Goal: Transaction & Acquisition: Obtain resource

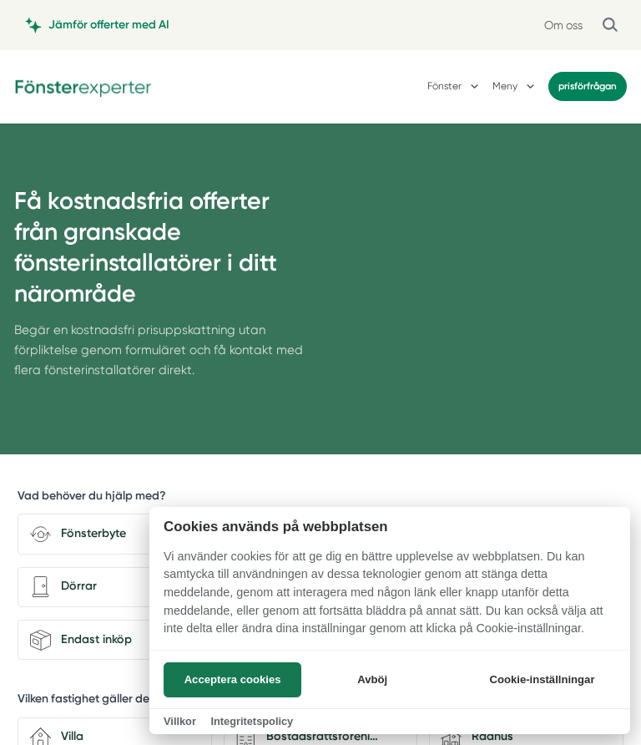
click at [215, 685] on button "Acceptera cookies" at bounding box center [233, 679] width 138 height 35
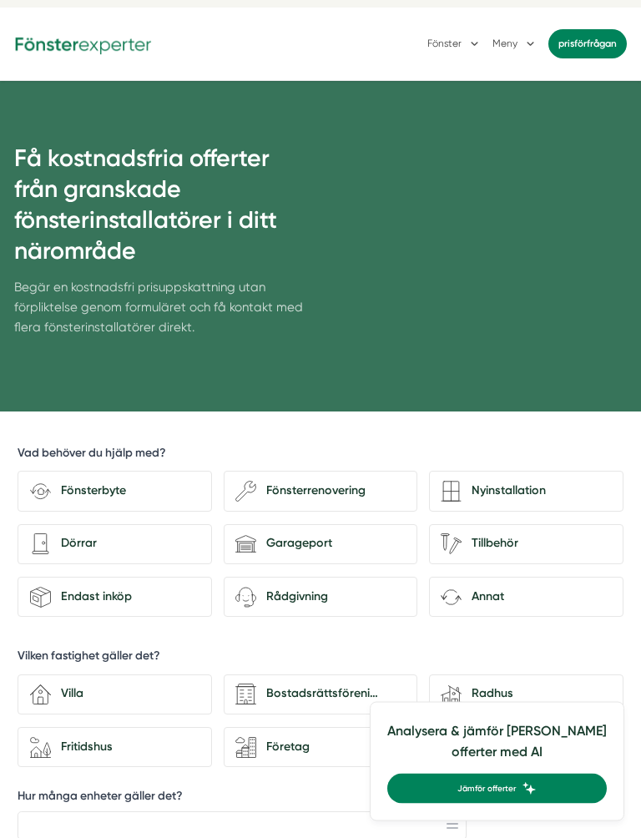
scroll to position [43, 0]
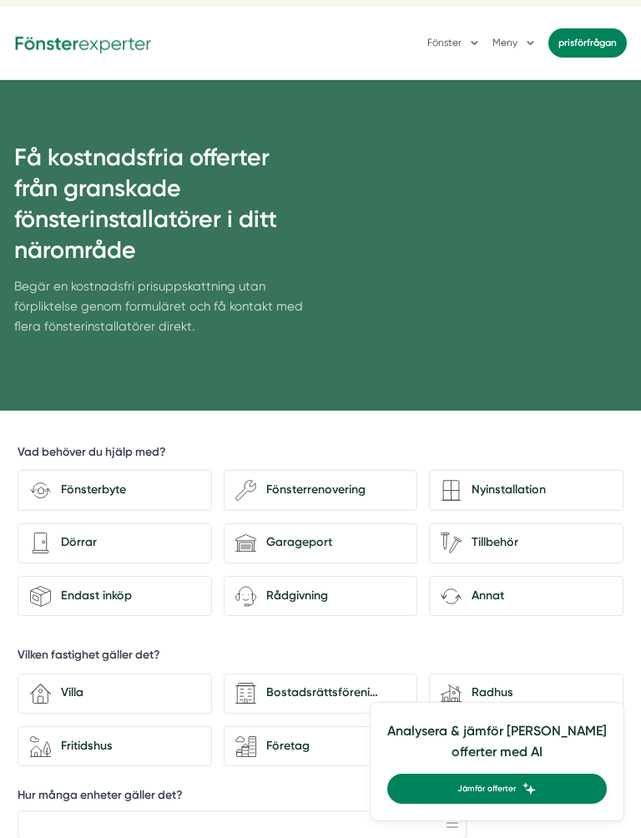
click at [68, 493] on div "Fönsterbyte" at bounding box center [125, 490] width 149 height 19
click at [0, 0] on input "Fönsterbyte" at bounding box center [0, 0] width 0 height 0
click at [49, 538] on icon "architecture-door" at bounding box center [40, 543] width 21 height 21
click at [0, 0] on input "architecture-door Dörrar" at bounding box center [0, 0] width 0 height 0
click at [48, 690] on icon "house-3" at bounding box center [40, 693] width 21 height 21
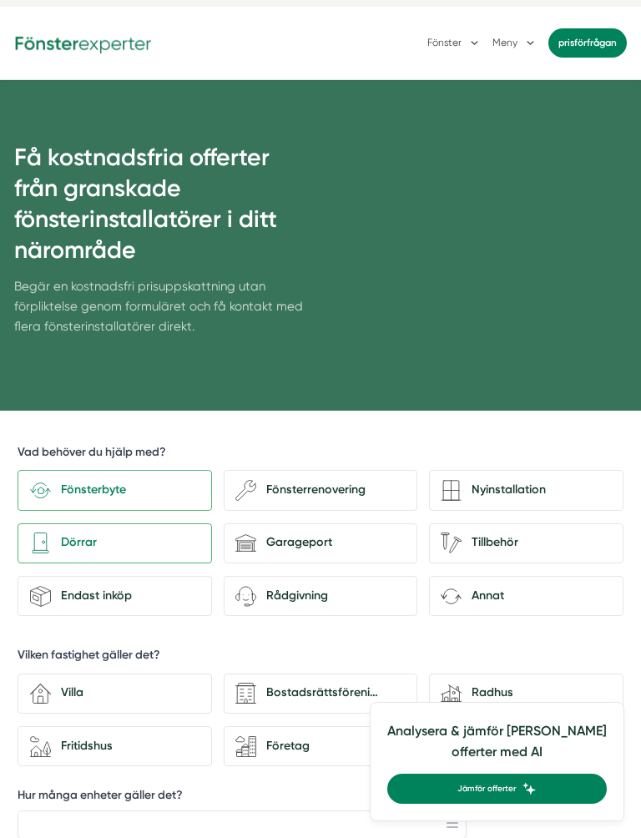
click at [0, 0] on input "house-3 Villa" at bounding box center [0, 0] width 0 height 0
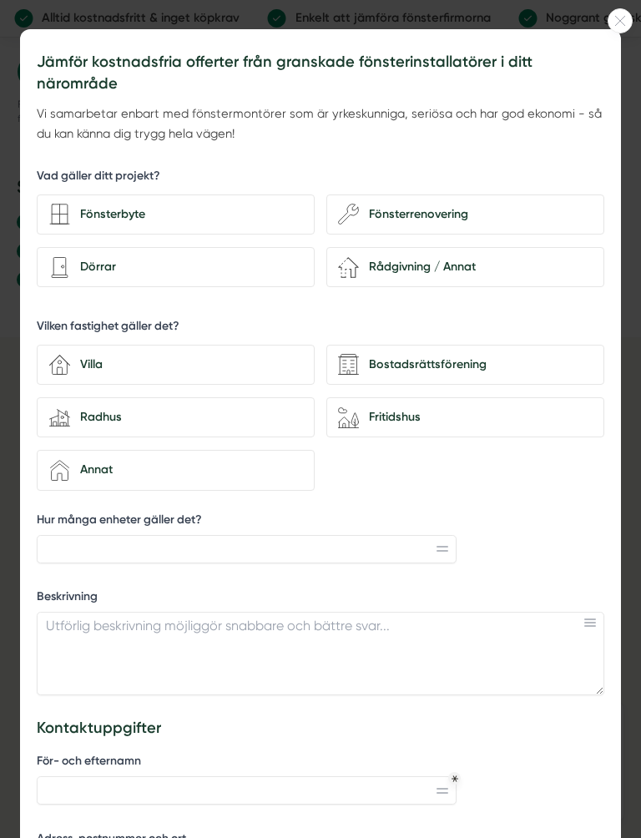
scroll to position [0, 0]
click at [629, 19] on icon at bounding box center [620, 21] width 23 height 10
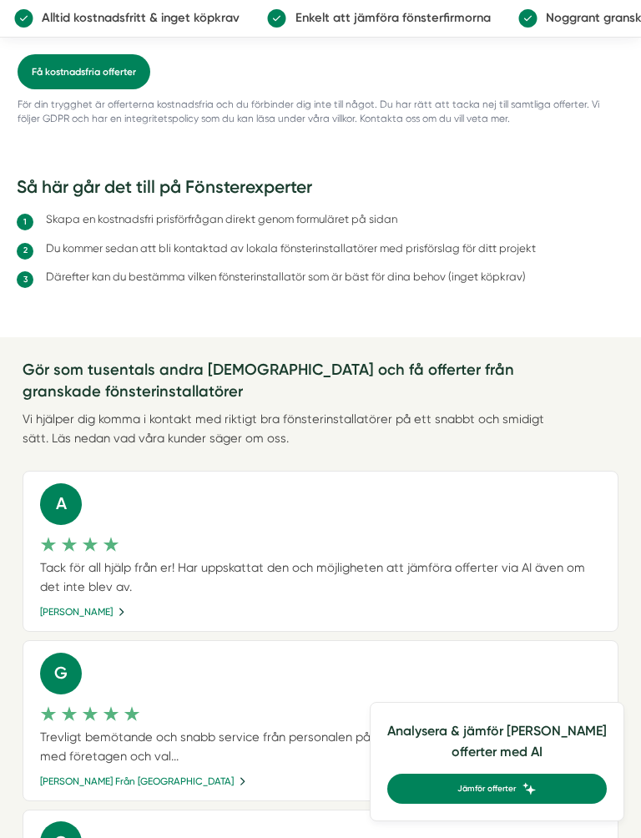
click at [50, 410] on div "Vi hjälper dig komma i kontakt med riktigt bra fönsterinstallatörer på ett snab…" at bounding box center [292, 429] width 539 height 39
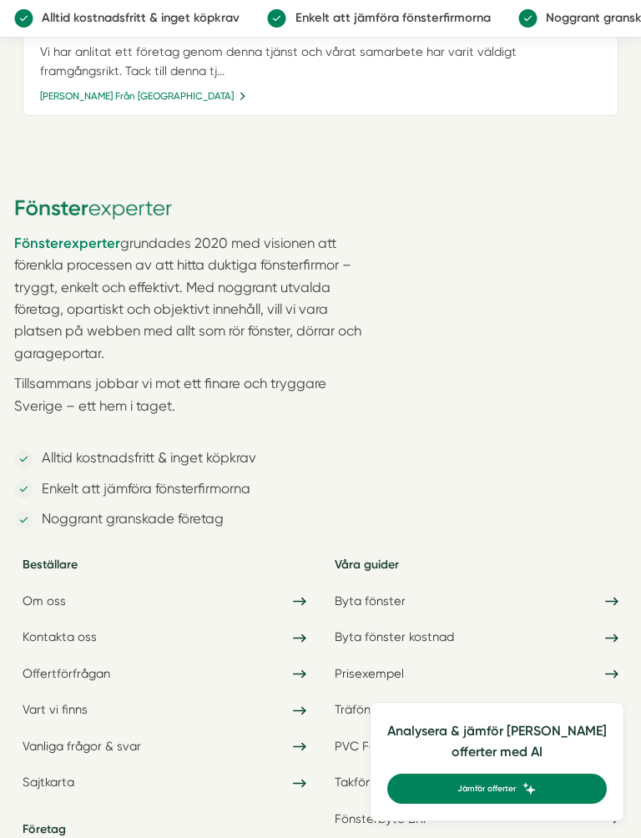
scroll to position [2260, 0]
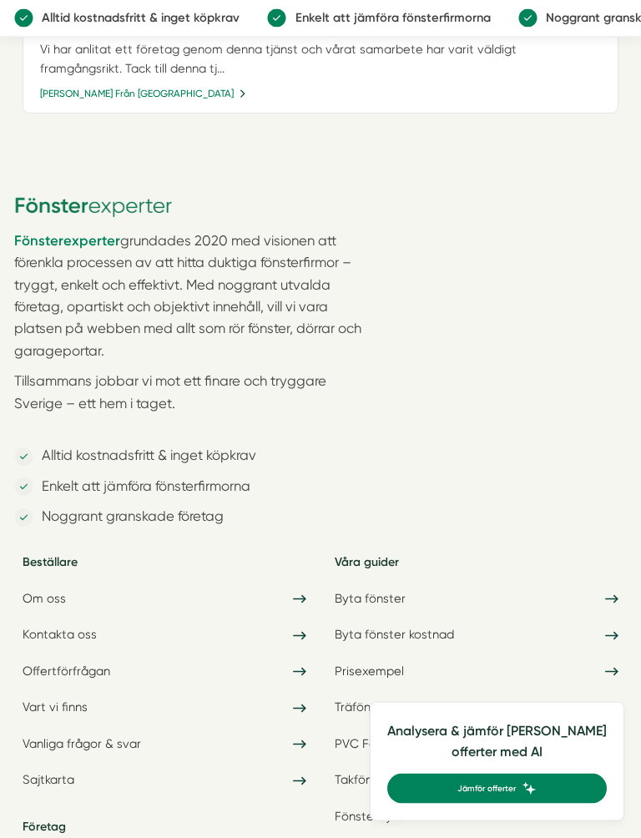
click at [12, 399] on div "Fönsterexperter grundades 2020 med visionen att förenkla processen av att hitta…" at bounding box center [320, 606] width 641 height 939
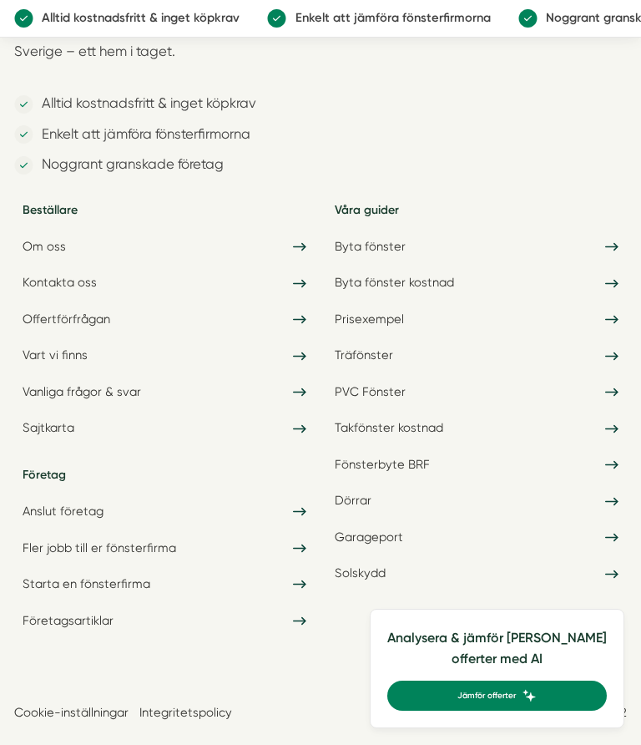
scroll to position [2621, 0]
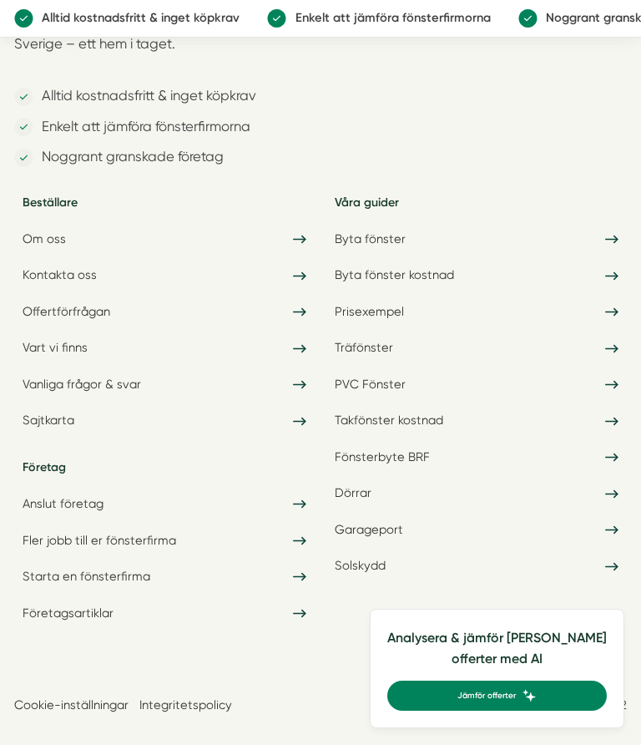
click at [412, 260] on link "Byta fönster kostnad" at bounding box center [476, 275] width 301 height 31
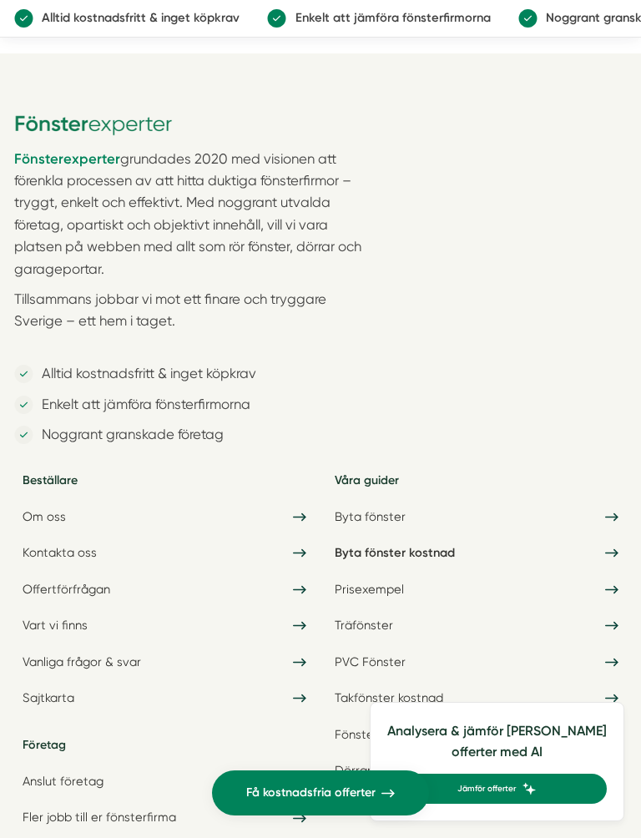
scroll to position [6146, 0]
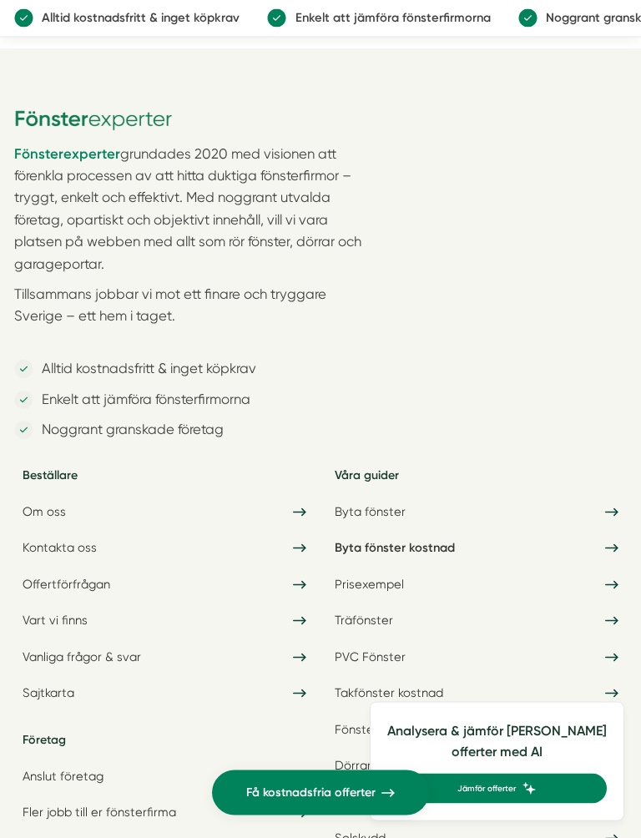
click at [53, 606] on link "Vart vi finns" at bounding box center [164, 621] width 301 height 31
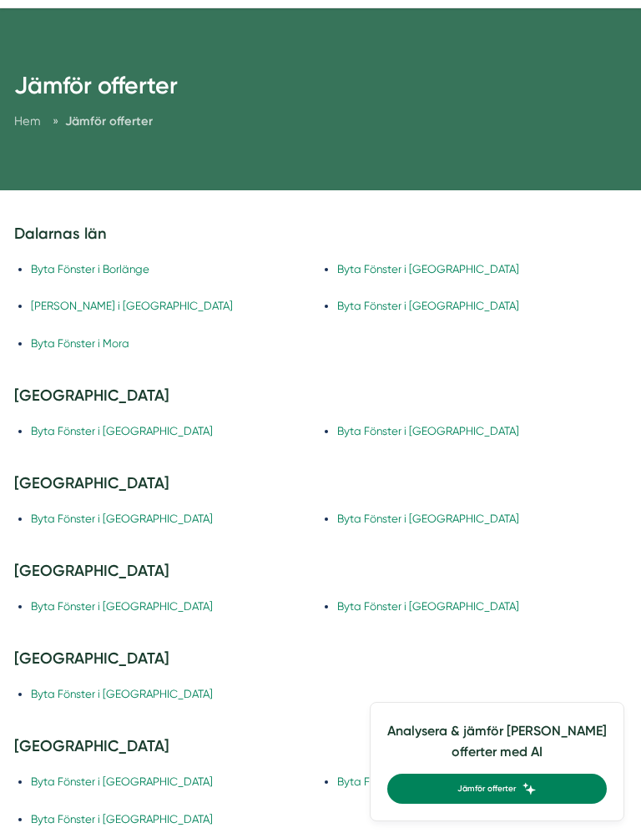
scroll to position [125, 0]
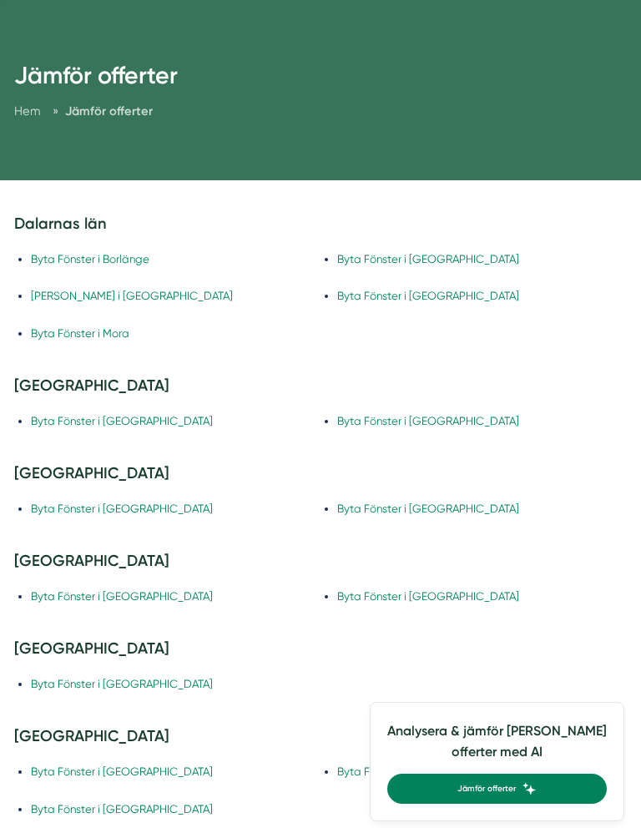
click at [55, 678] on link "Byta Fönster i [GEOGRAPHIC_DATA]" at bounding box center [122, 684] width 182 height 13
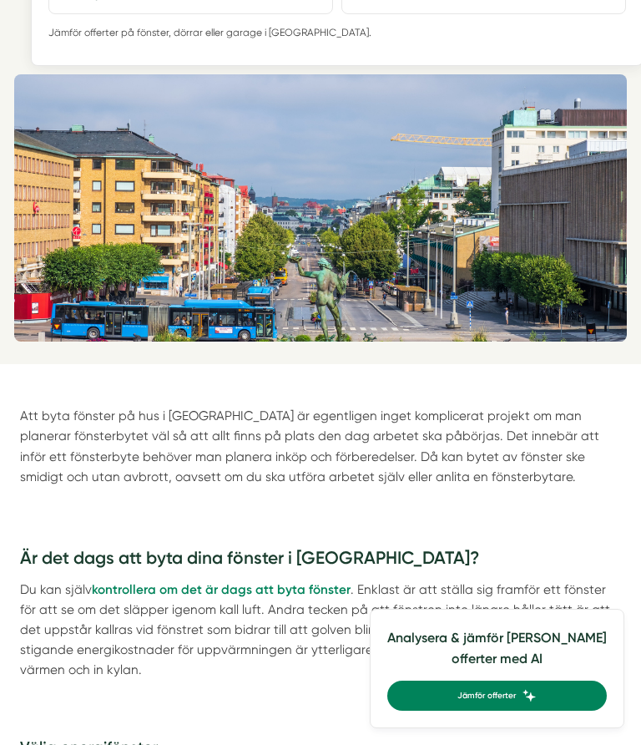
scroll to position [341, 0]
